Goal: Task Accomplishment & Management: Manage account settings

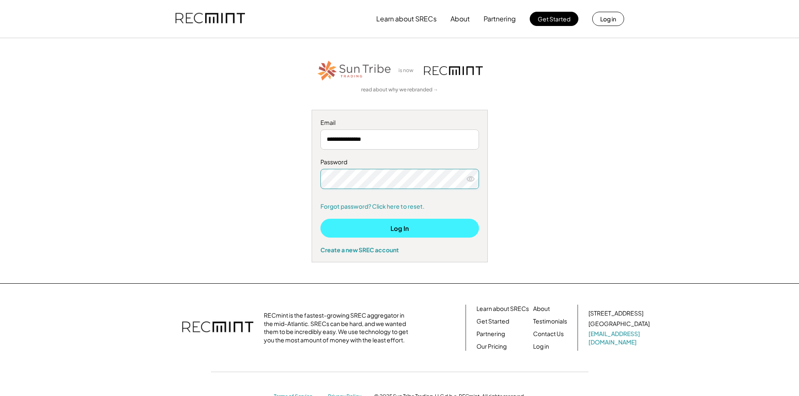
click at [449, 224] on button "Log In" at bounding box center [399, 228] width 159 height 19
